Goal: Use online tool/utility: Utilize a website feature to perform a specific function

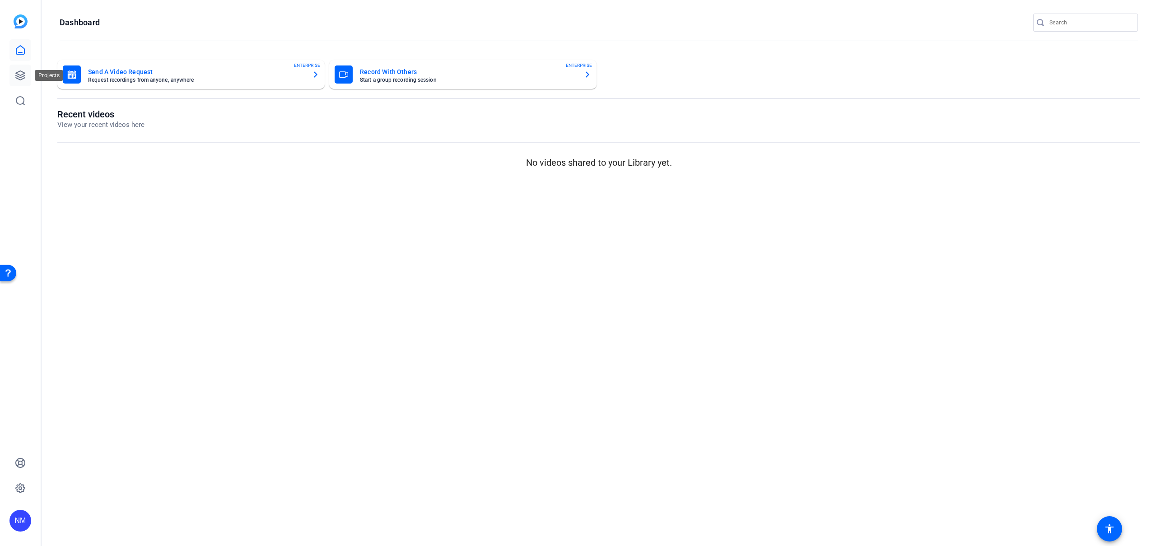
click at [19, 75] on icon at bounding box center [20, 75] width 11 height 11
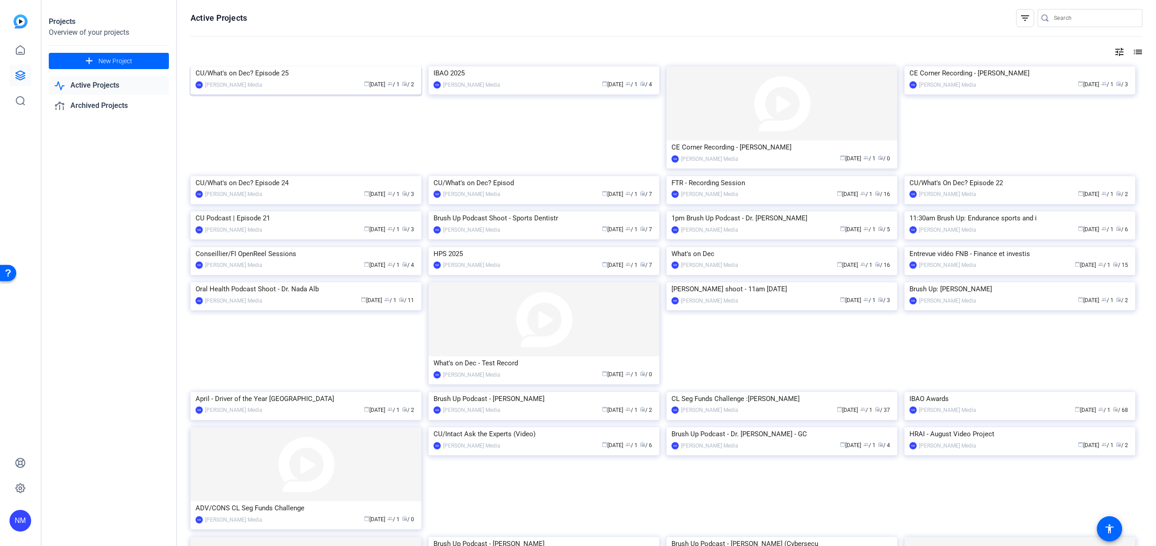
click at [285, 66] on img at bounding box center [306, 66] width 231 height 0
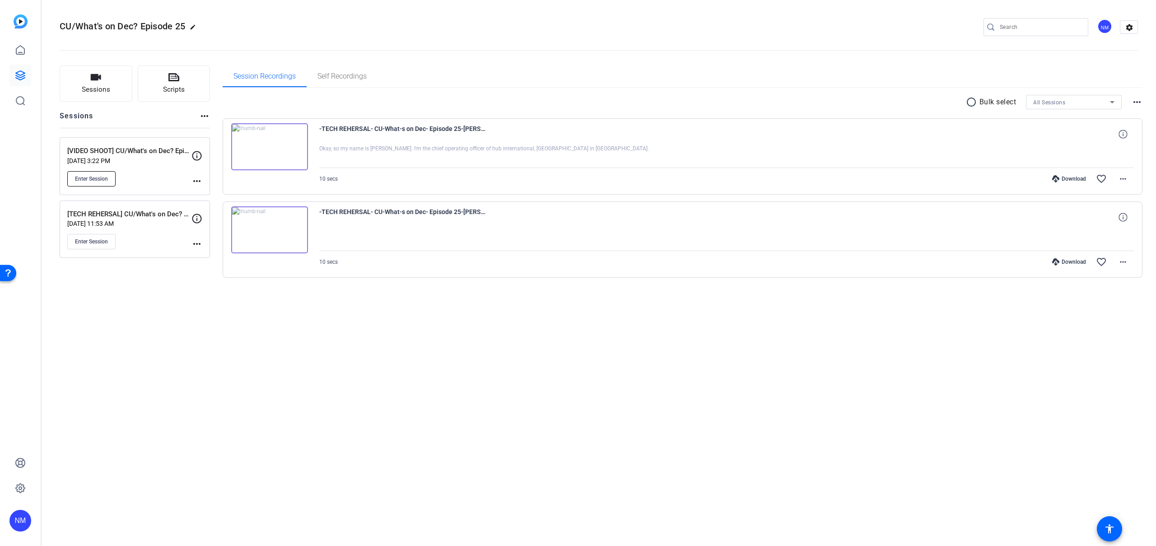
click at [97, 178] on span "Enter Session" at bounding box center [91, 178] width 33 height 7
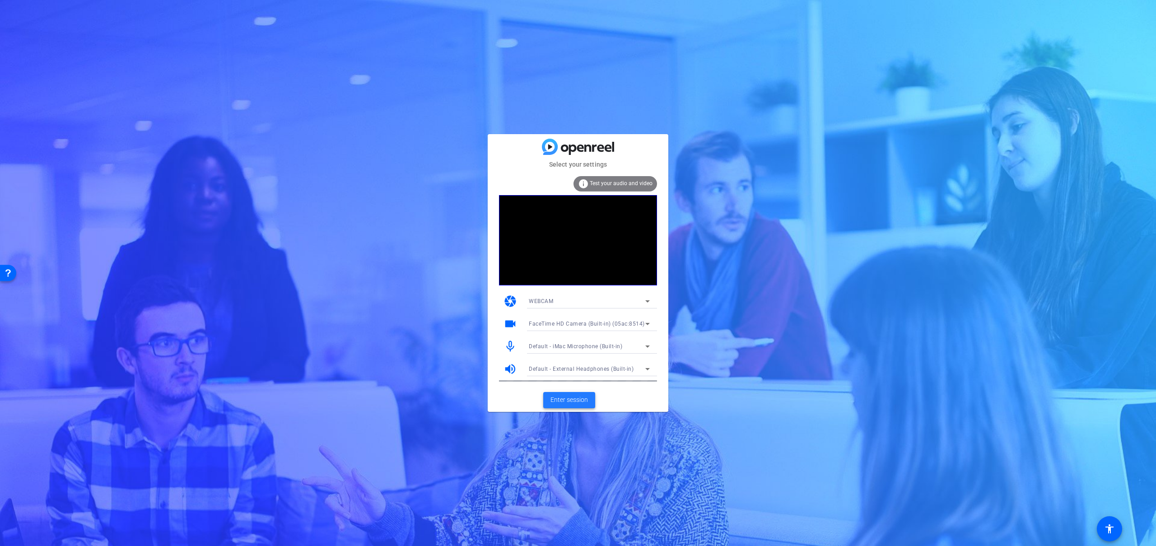
click at [573, 398] on span "Enter session" at bounding box center [569, 399] width 37 height 9
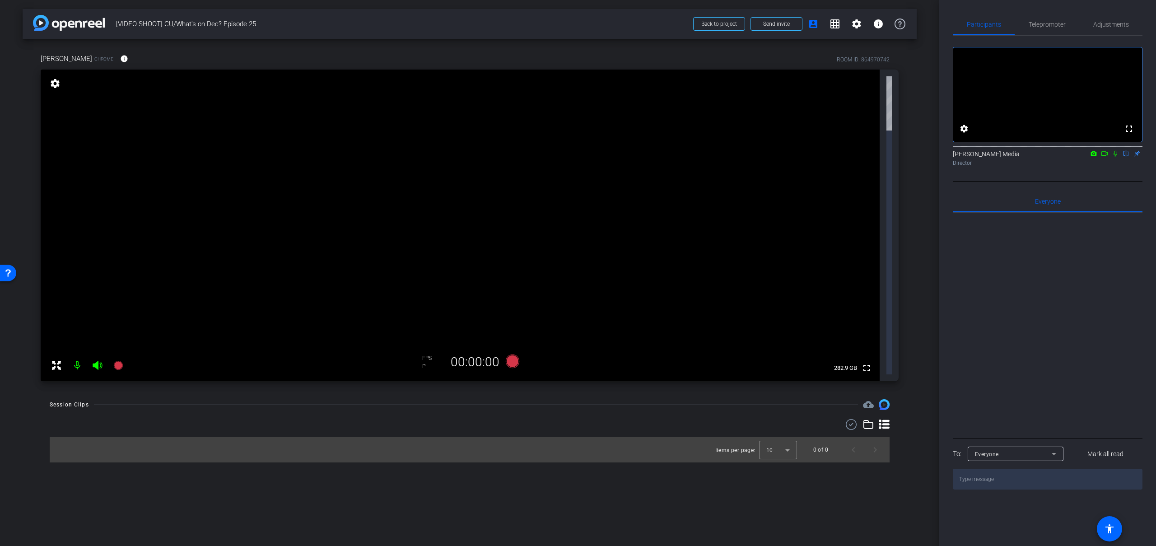
click at [55, 84] on mat-icon "settings" at bounding box center [55, 83] width 13 height 11
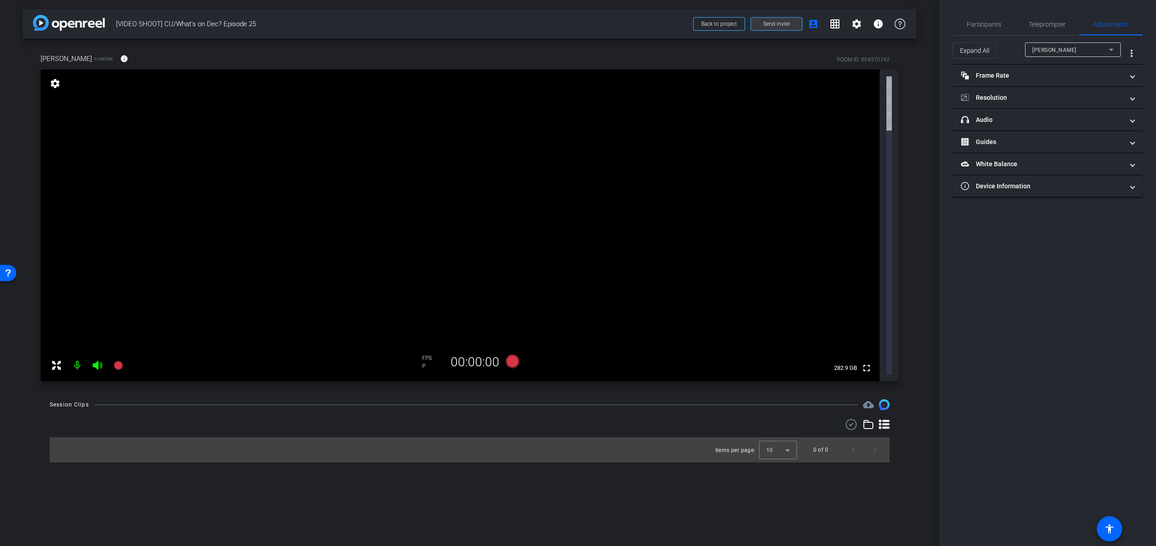
click at [769, 28] on span at bounding box center [776, 24] width 51 height 22
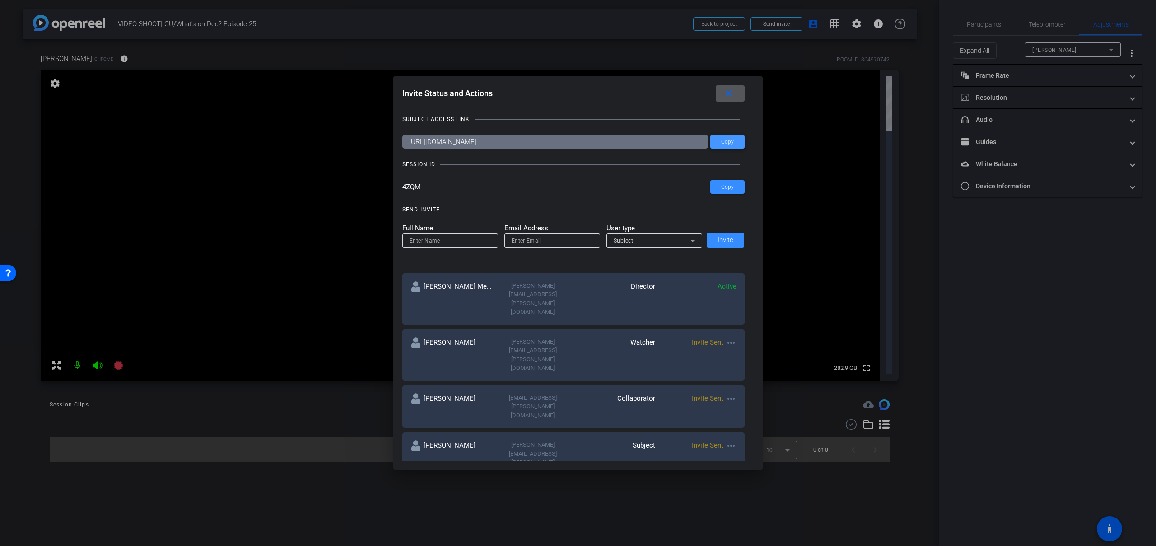
click at [729, 143] on span "Copy" at bounding box center [727, 142] width 13 height 7
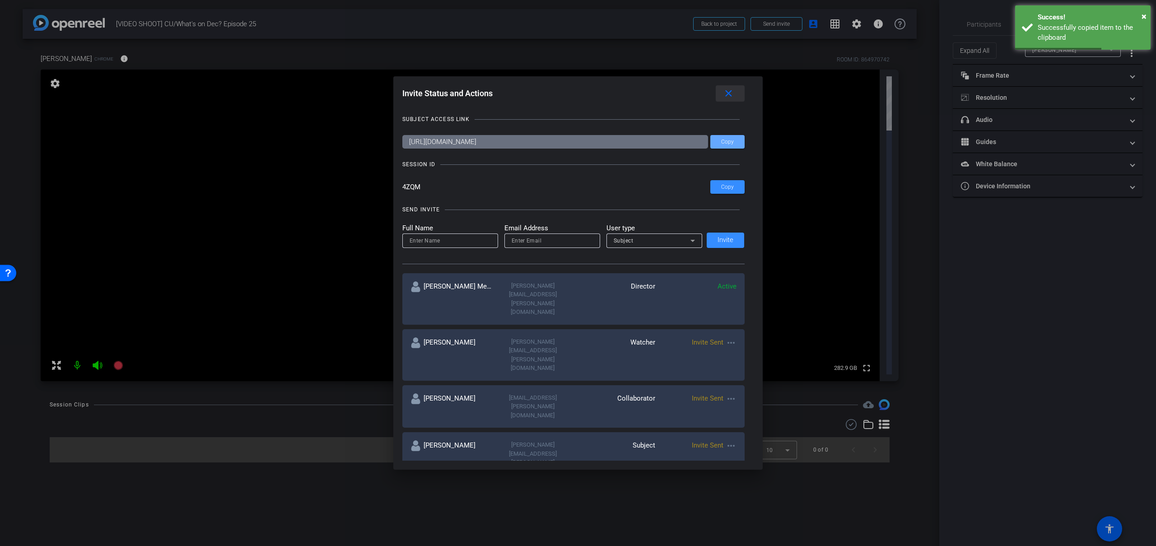
click at [729, 89] on mat-icon "close" at bounding box center [728, 93] width 11 height 11
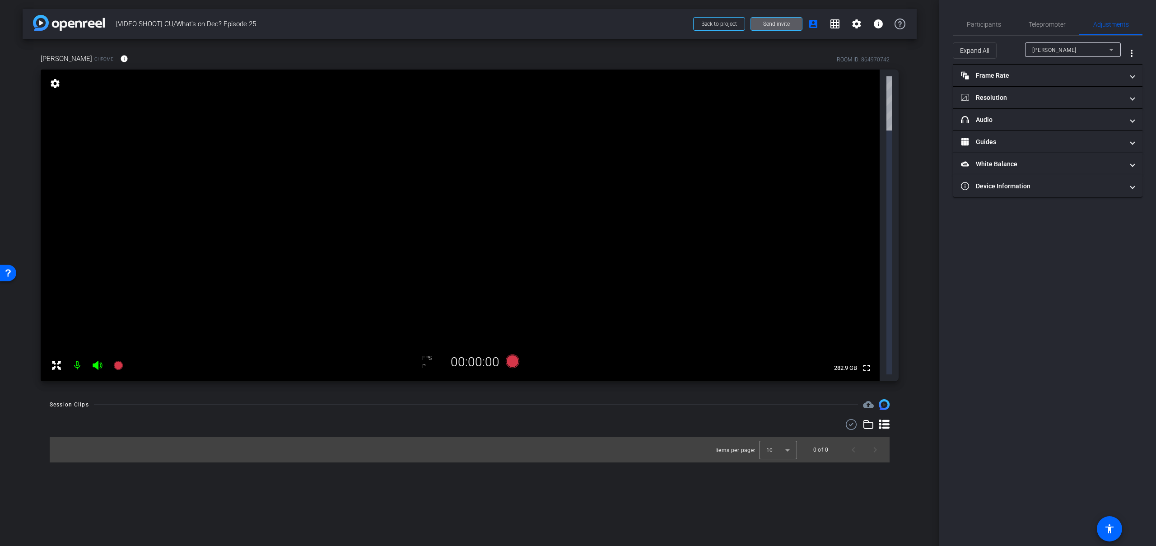
click at [778, 20] on span "Send invite" at bounding box center [776, 23] width 27 height 7
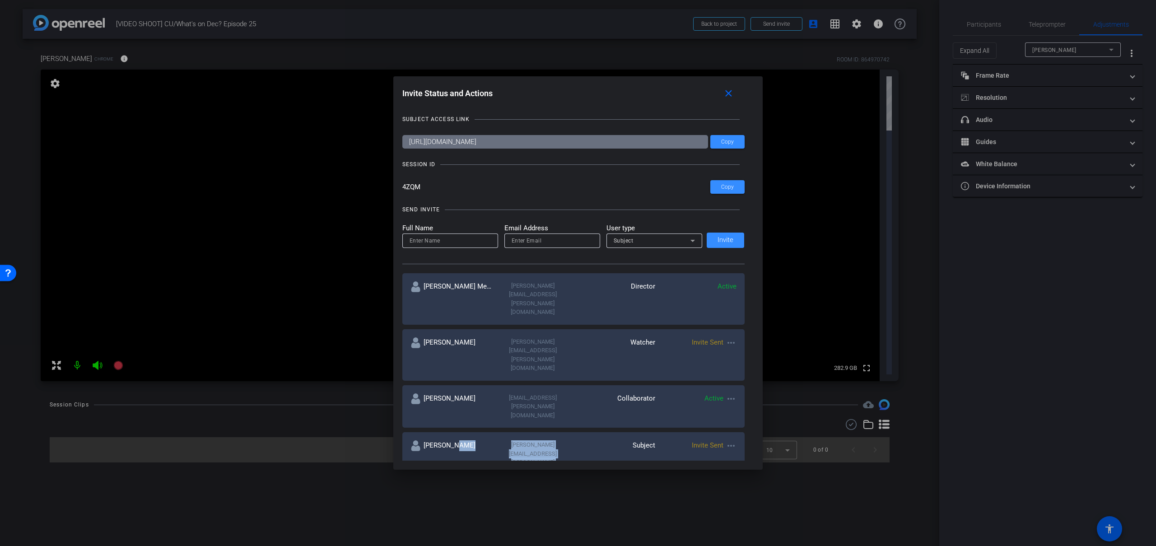
drag, startPoint x: 570, startPoint y: 383, endPoint x: 450, endPoint y: 383, distance: 119.7
click at [450, 432] on div "Matthew matthew.studley@hubinternational.com Subject Invite Sent more_horiz" at bounding box center [573, 457] width 342 height 51
copy div "matthew.studley@hubinternational.com"
click at [734, 91] on span at bounding box center [730, 94] width 29 height 22
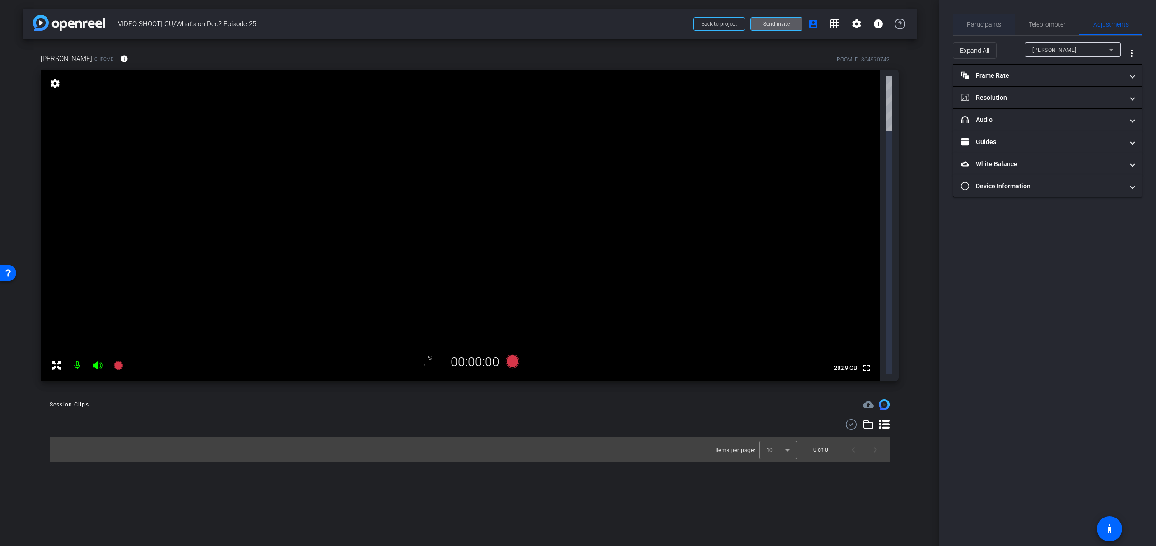
click at [979, 26] on span "Participants" at bounding box center [984, 24] width 34 height 6
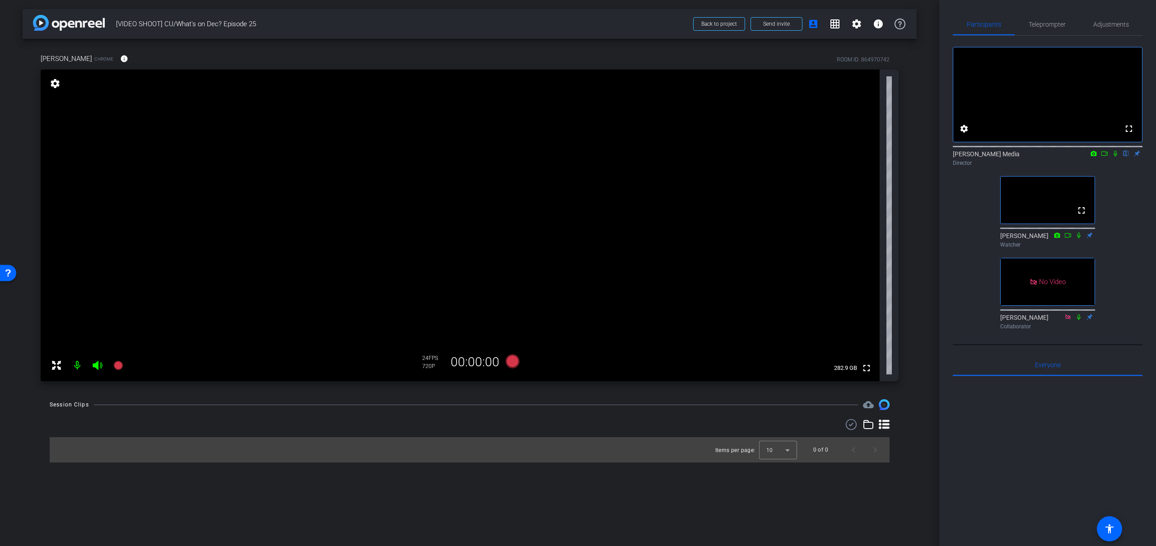
click at [56, 79] on mat-icon "settings" at bounding box center [55, 83] width 13 height 11
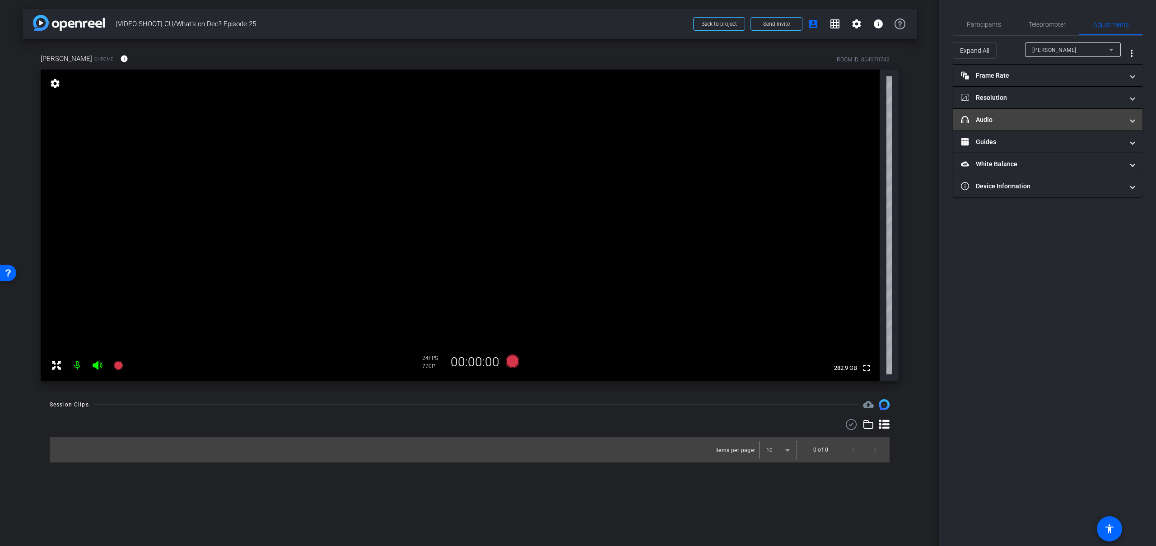
click at [1081, 126] on mat-expansion-panel-header "headphone icon Audio" at bounding box center [1048, 120] width 190 height 22
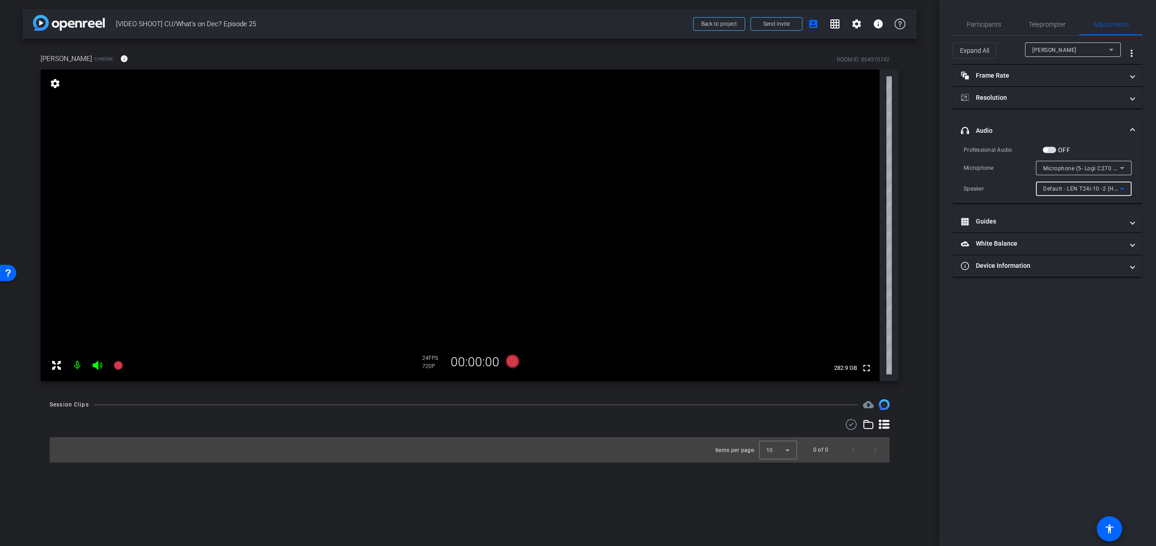
click at [1121, 189] on icon at bounding box center [1122, 188] width 11 height 11
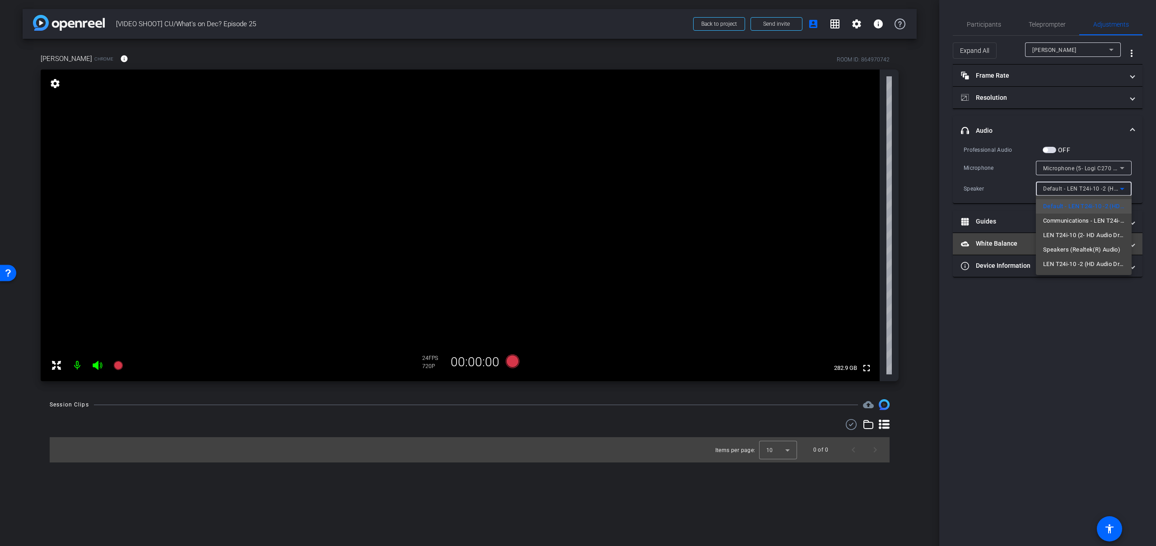
click at [1088, 248] on span "Speakers (Realtek(R) Audio)" at bounding box center [1081, 249] width 77 height 11
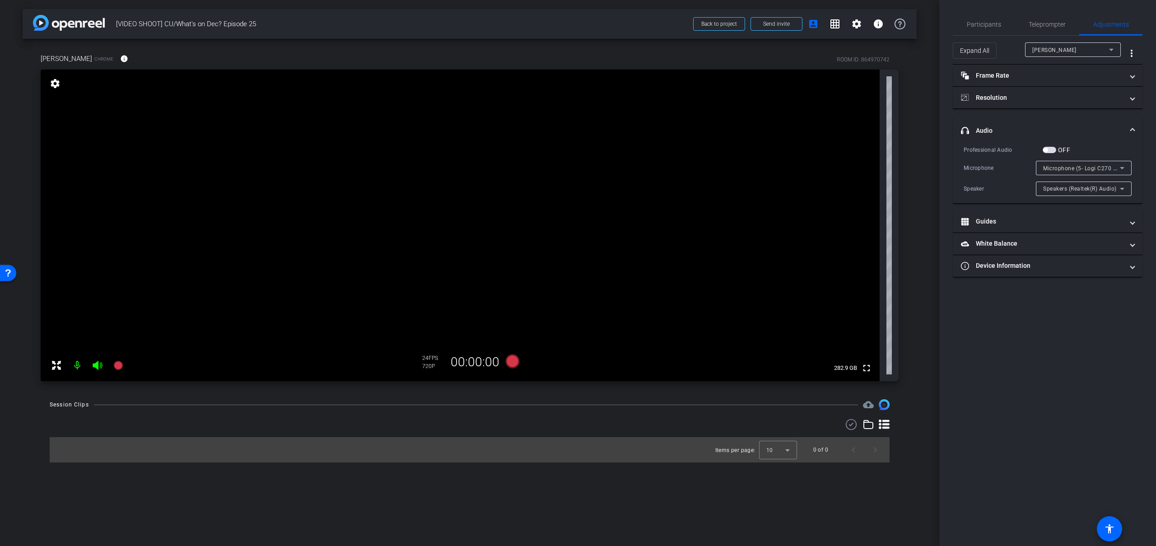
click at [997, 130] on mat-panel-title "headphone icon Audio" at bounding box center [1042, 130] width 163 height 9
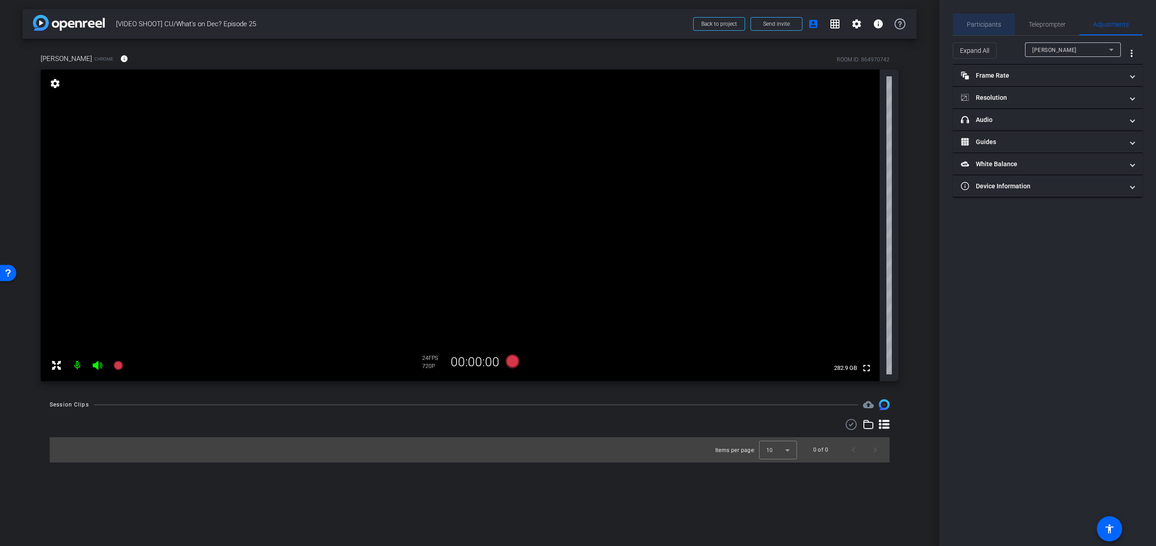
click at [983, 24] on span "Participants" at bounding box center [984, 24] width 34 height 6
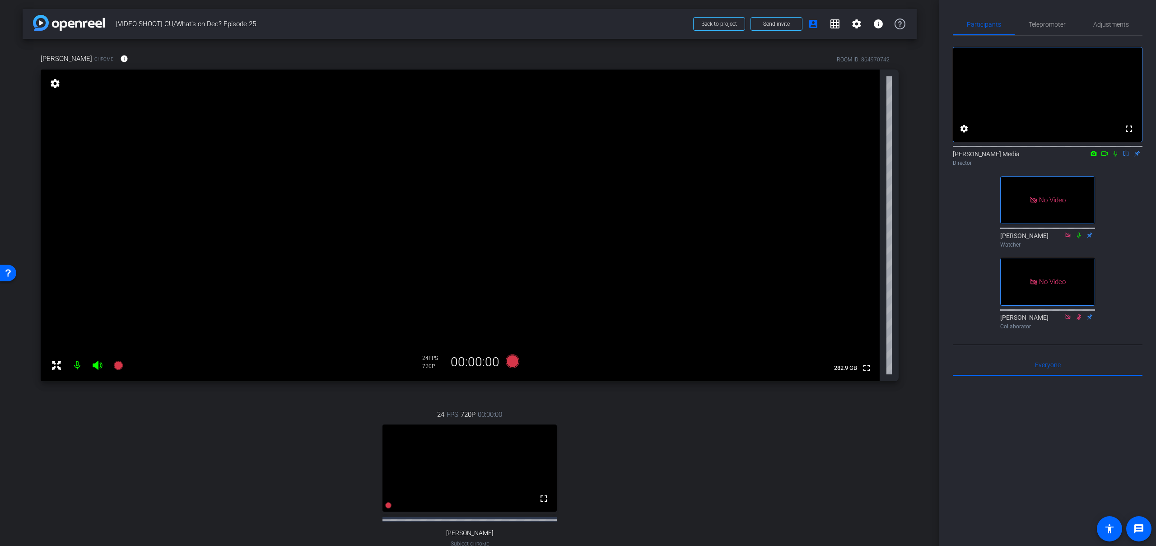
click at [1107, 157] on icon at bounding box center [1104, 153] width 7 height 6
click at [514, 362] on icon at bounding box center [513, 362] width 14 height 14
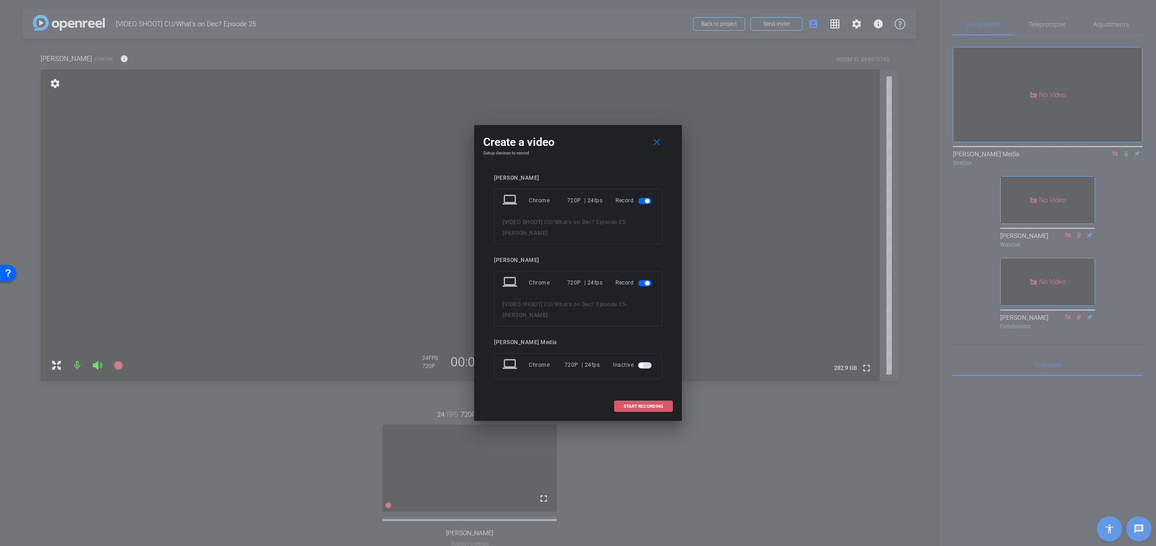
click at [645, 404] on span "START RECORDING" at bounding box center [644, 406] width 40 height 5
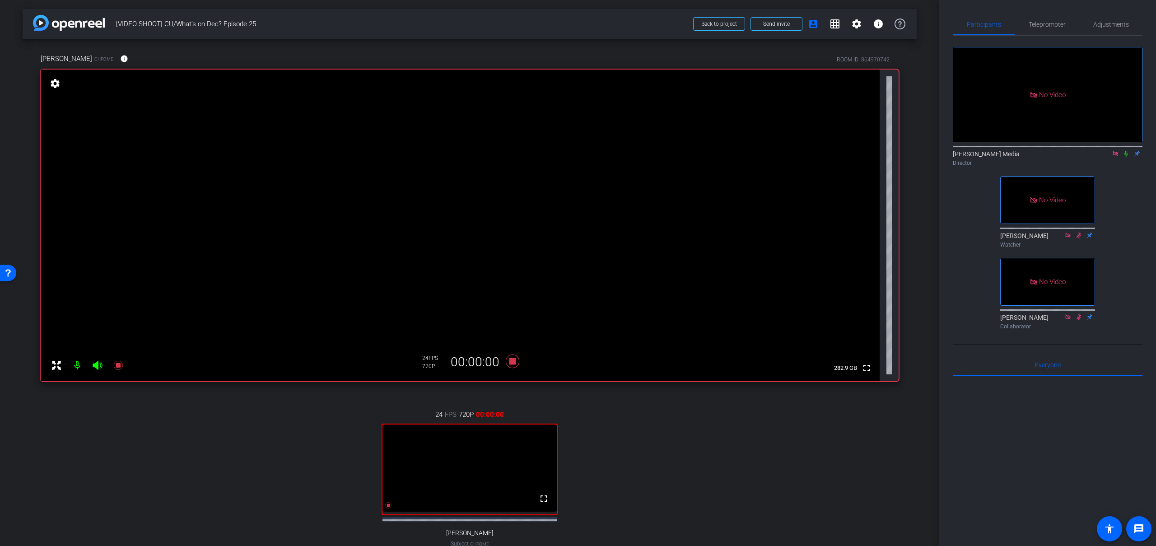
click at [1127, 157] on icon at bounding box center [1126, 153] width 7 height 6
click at [512, 362] on icon at bounding box center [513, 362] width 14 height 14
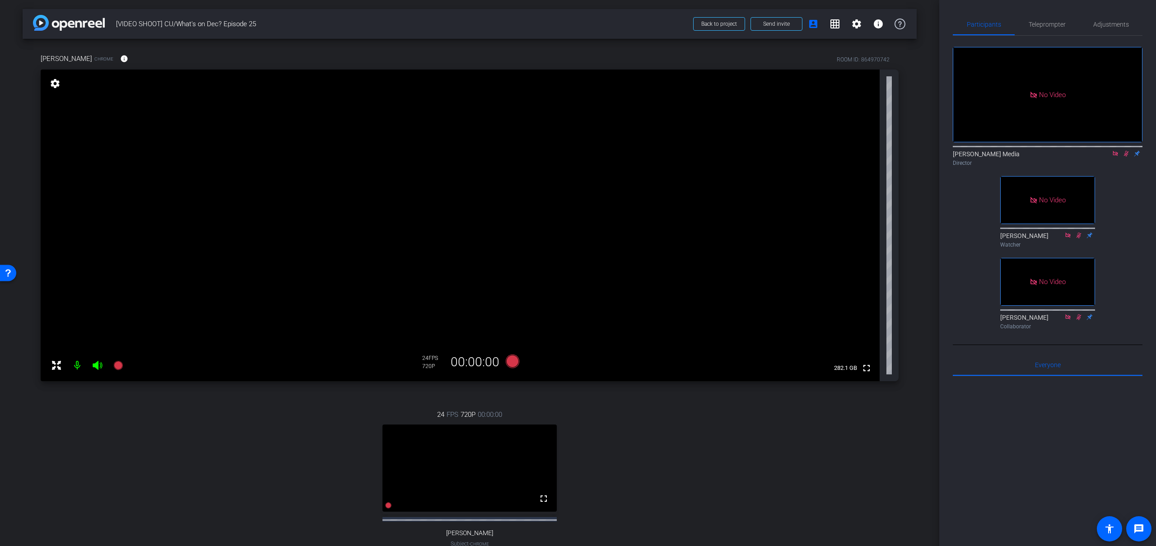
click at [1128, 157] on icon at bounding box center [1126, 153] width 7 height 6
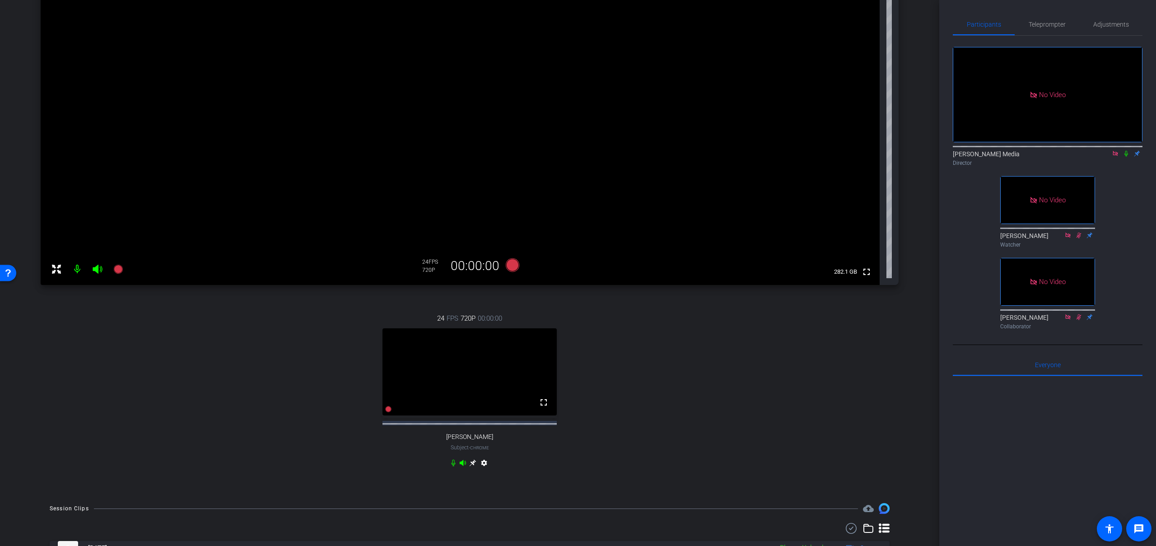
scroll to position [145, 0]
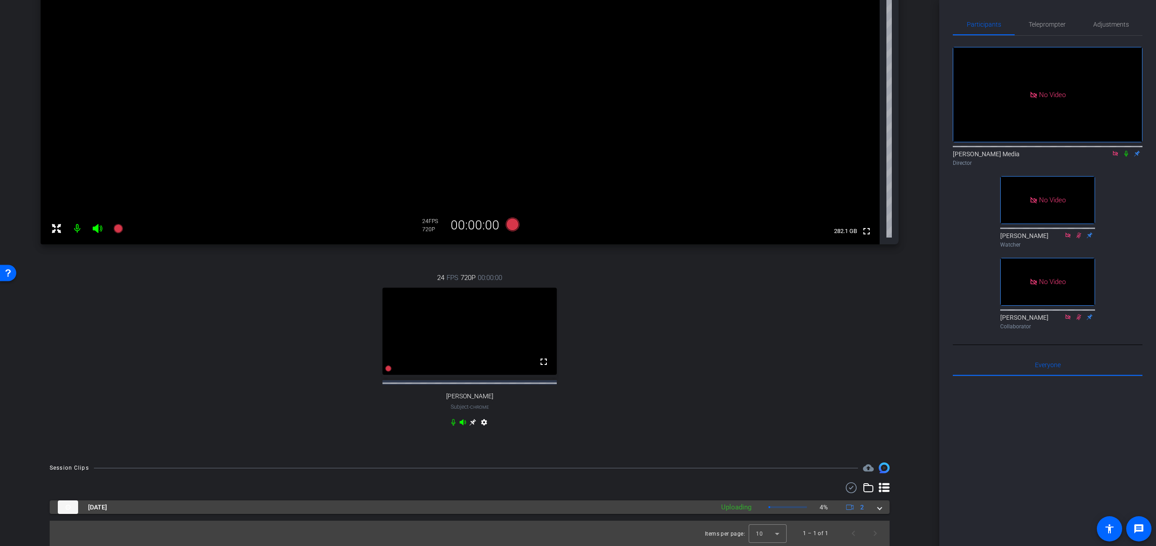
click at [879, 510] on span at bounding box center [880, 507] width 4 height 9
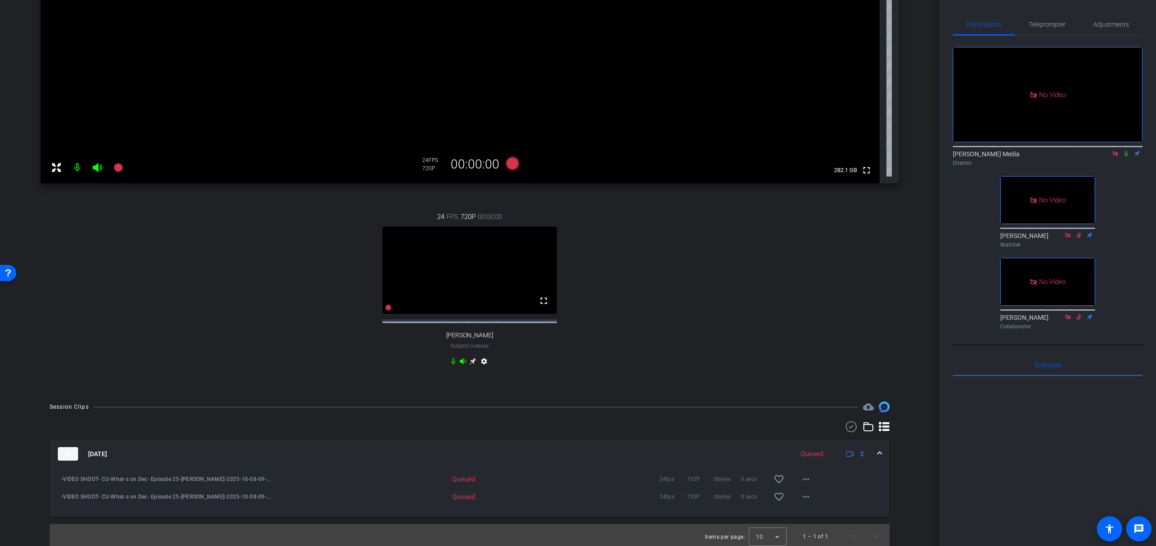
scroll to position [209, 0]
click at [1116, 156] on icon at bounding box center [1115, 153] width 5 height 5
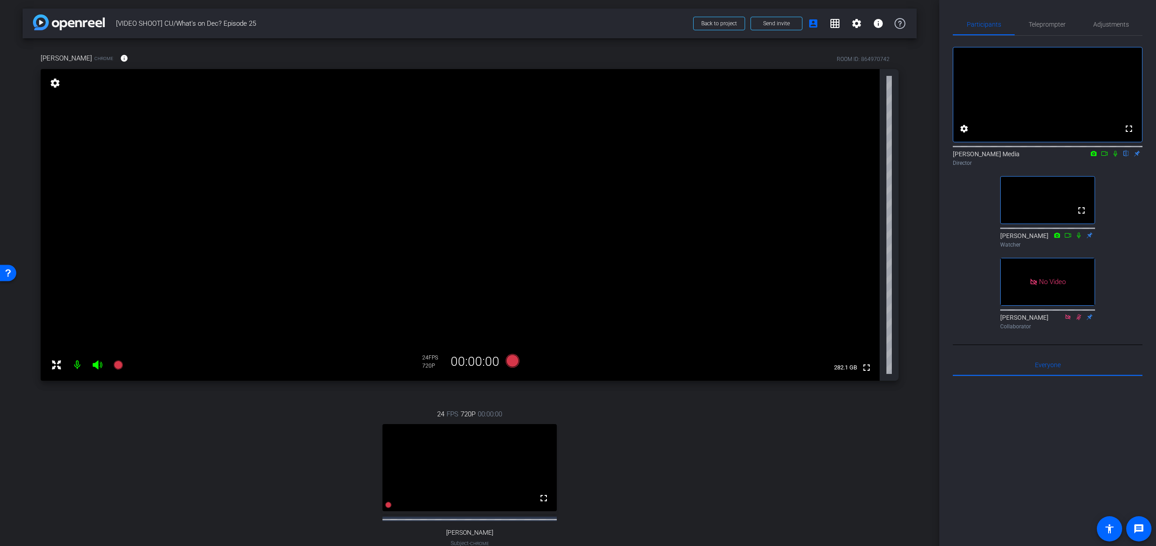
scroll to position [0, 0]
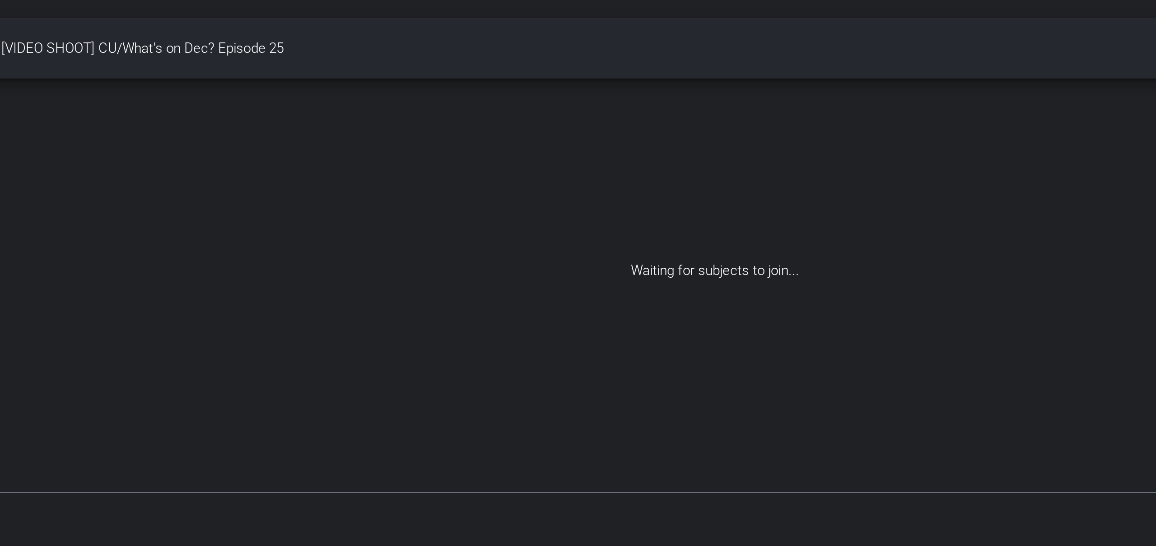
click at [366, 78] on div "Waiting for subjects to join..." at bounding box center [470, 134] width 894 height 191
click at [365, 78] on div "Waiting for subjects to join..." at bounding box center [470, 134] width 894 height 191
